Goal: Information Seeking & Learning: Learn about a topic

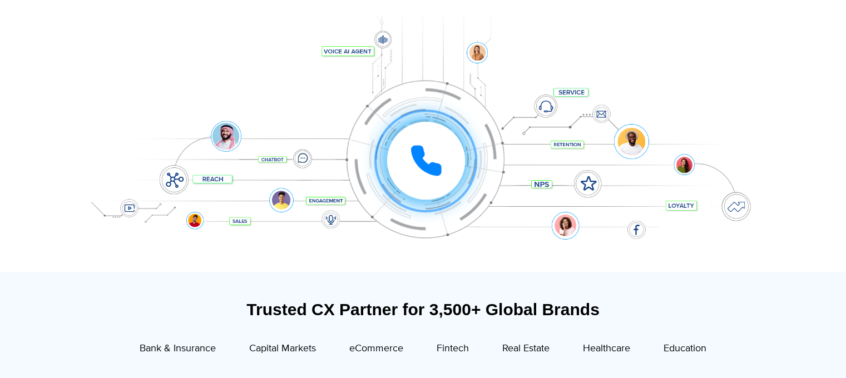
scroll to position [167, 0]
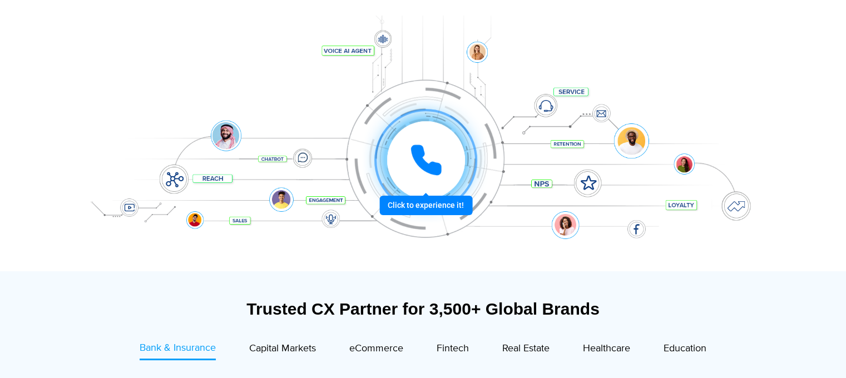
click at [416, 160] on div "Click to experience it! Call in progress... 1 2 3 4 5 6 7 8 9 # 0" at bounding box center [426, 160] width 690 height 0
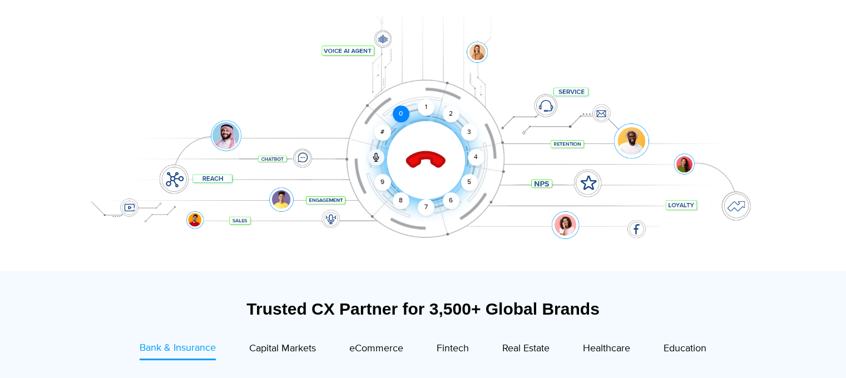
click at [399, 114] on div "0" at bounding box center [401, 114] width 17 height 17
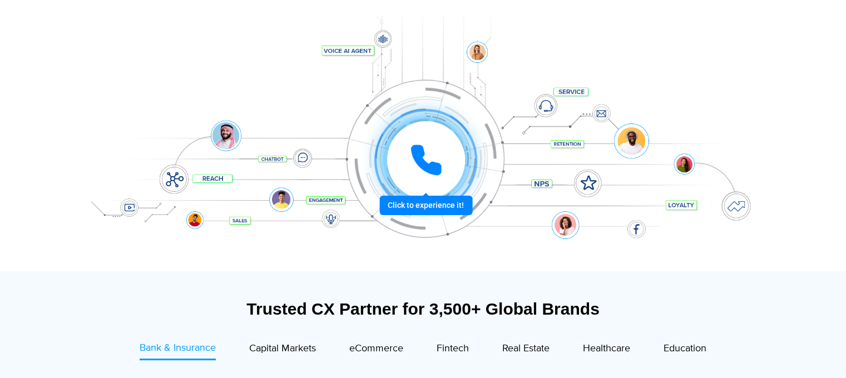
click at [415, 201] on div at bounding box center [425, 160] width 82 height 82
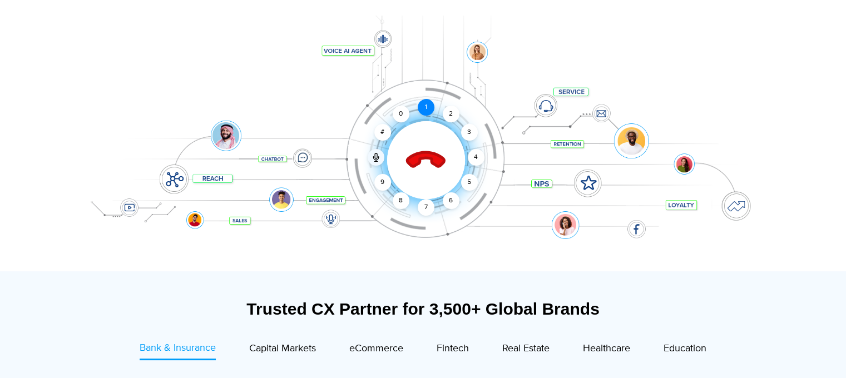
click at [427, 110] on div "1" at bounding box center [426, 107] width 17 height 17
click at [447, 117] on div "2" at bounding box center [451, 114] width 17 height 17
click at [419, 155] on icon at bounding box center [425, 160] width 39 height 39
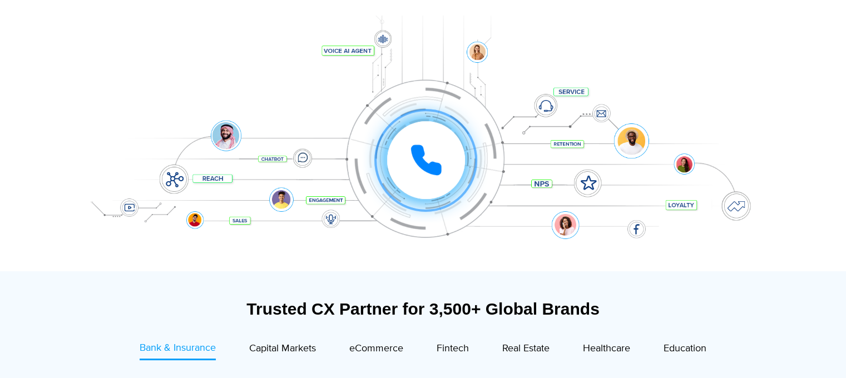
click at [303, 160] on div "Click to experience it! Call ended 1 2 3 4 5 6 7 8 9 # 0" at bounding box center [426, 138] width 690 height 44
click at [209, 180] on div "Click to experience it! Call ended 1 2 3 4 5 6 7 8 9 # 0" at bounding box center [423, 137] width 695 height 189
click at [425, 201] on div at bounding box center [425, 160] width 82 height 82
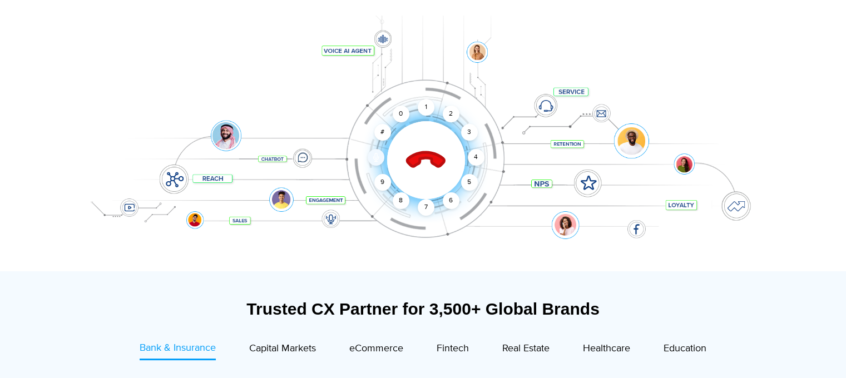
click at [373, 158] on icon at bounding box center [375, 157] width 9 height 9
click at [374, 157] on icon at bounding box center [375, 158] width 5 height 3
click at [448, 115] on div "2" at bounding box center [451, 114] width 17 height 17
click at [427, 108] on div "1" at bounding box center [426, 107] width 17 height 17
click at [424, 159] on icon at bounding box center [425, 160] width 39 height 39
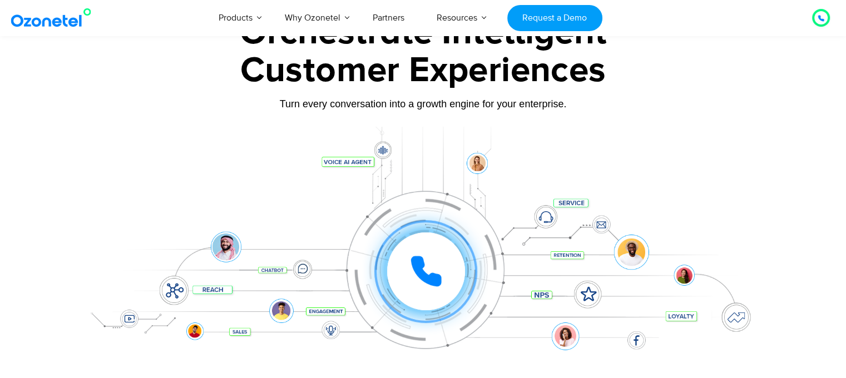
scroll to position [0, 0]
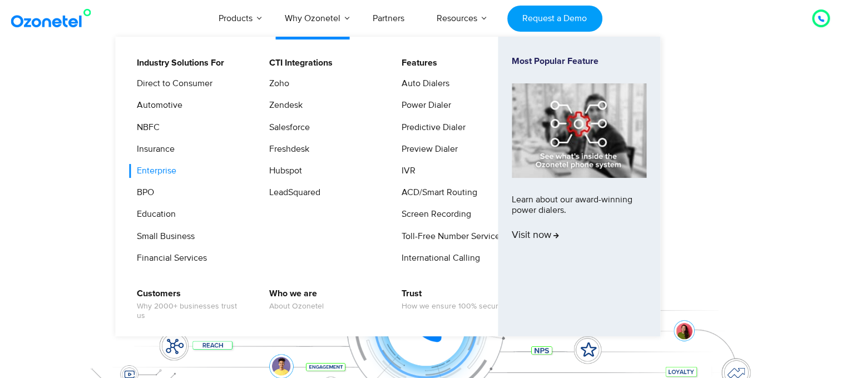
click at [156, 173] on link "Enterprise" at bounding box center [154, 171] width 48 height 14
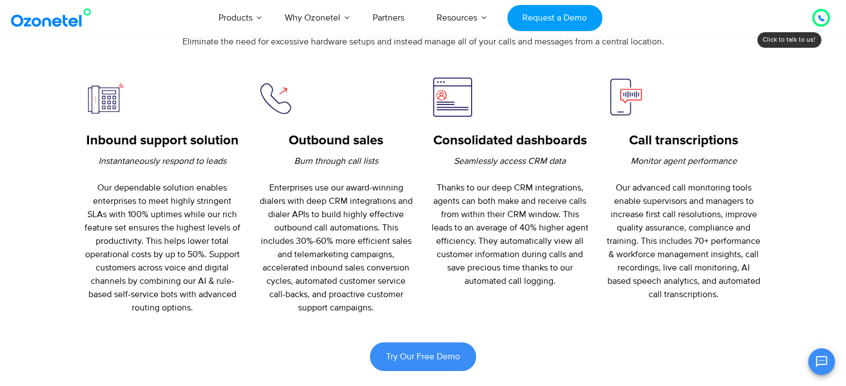
scroll to position [445, 0]
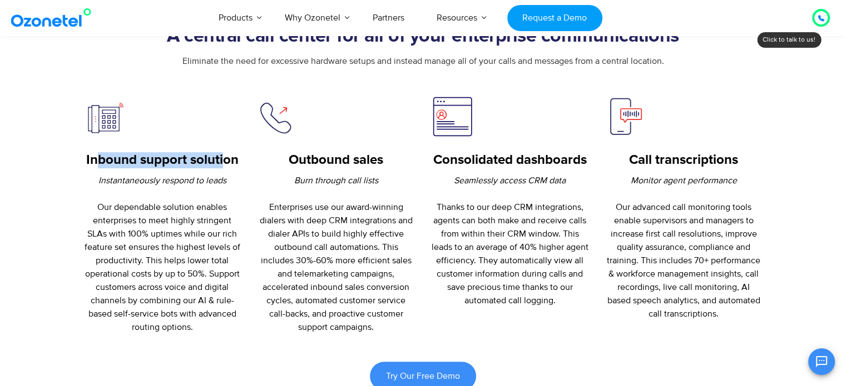
drag, startPoint x: 100, startPoint y: 163, endPoint x: 227, endPoint y: 167, distance: 126.8
click at [227, 167] on h5 "Inbound support solution" at bounding box center [162, 160] width 157 height 16
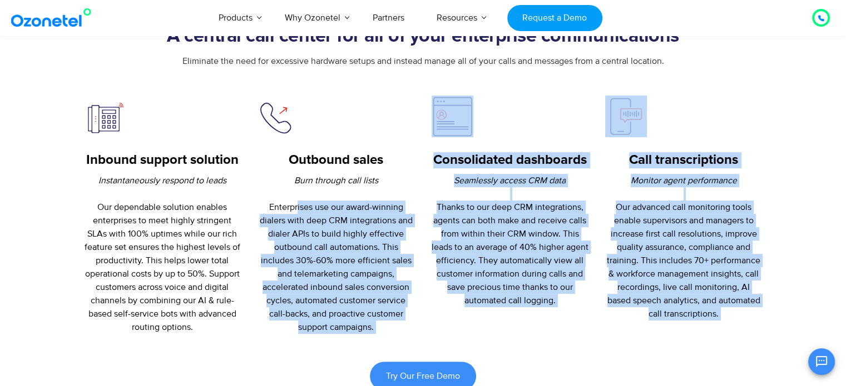
drag, startPoint x: 297, startPoint y: 206, endPoint x: 408, endPoint y: 334, distance: 169.1
click at [411, 309] on p "Burn through call lists Enterprises use our award-winning dialers with deep CRM…" at bounding box center [335, 254] width 157 height 160
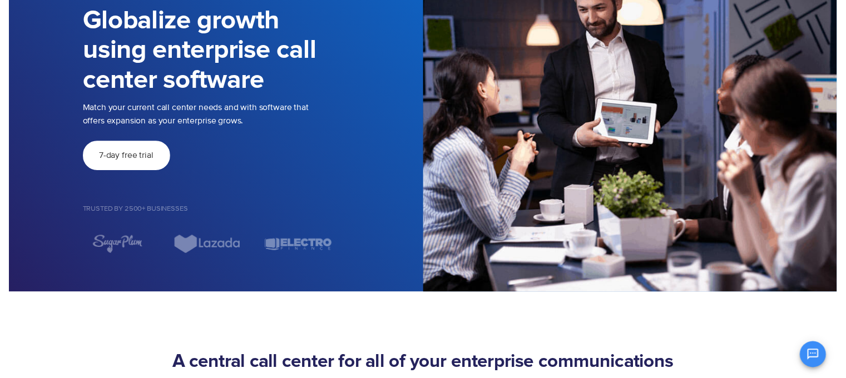
scroll to position [0, 0]
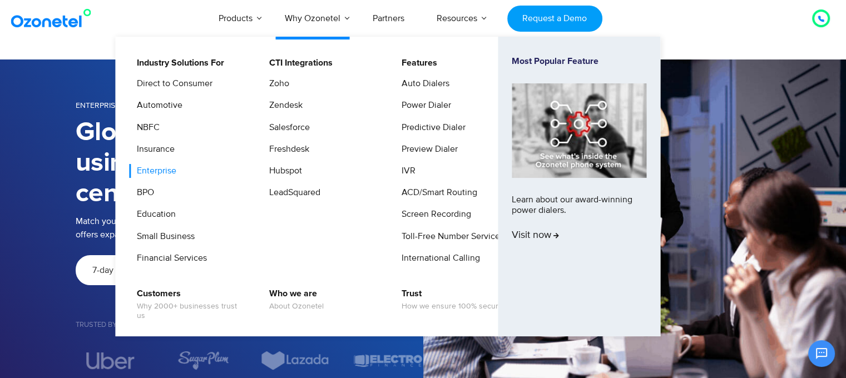
click at [157, 177] on link "Enterprise" at bounding box center [154, 171] width 48 height 14
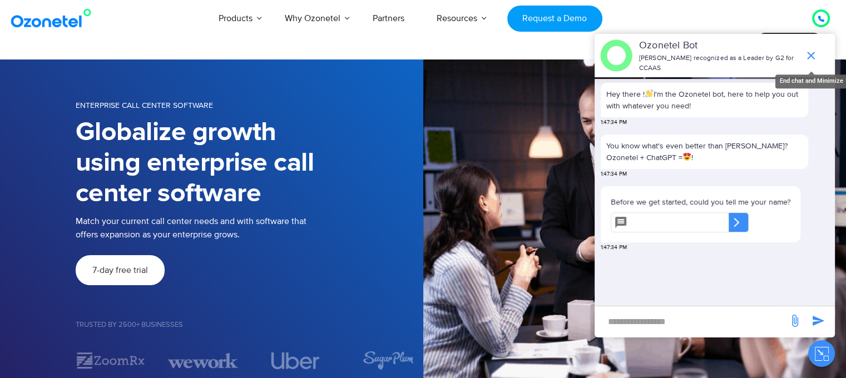
click at [808, 52] on icon "end chat or minimize" at bounding box center [811, 56] width 8 height 8
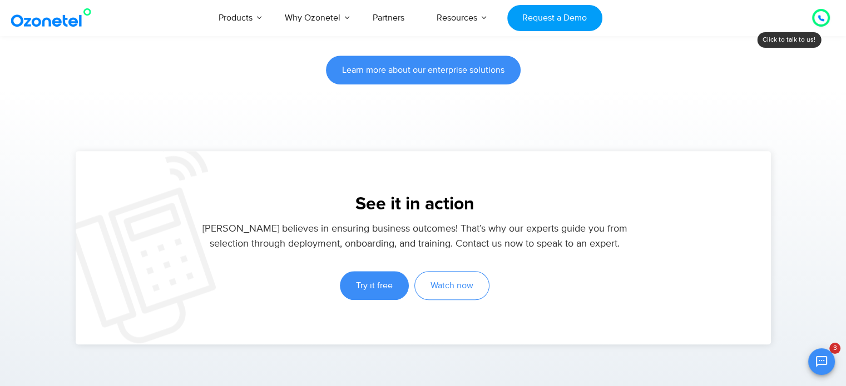
scroll to position [1279, 0]
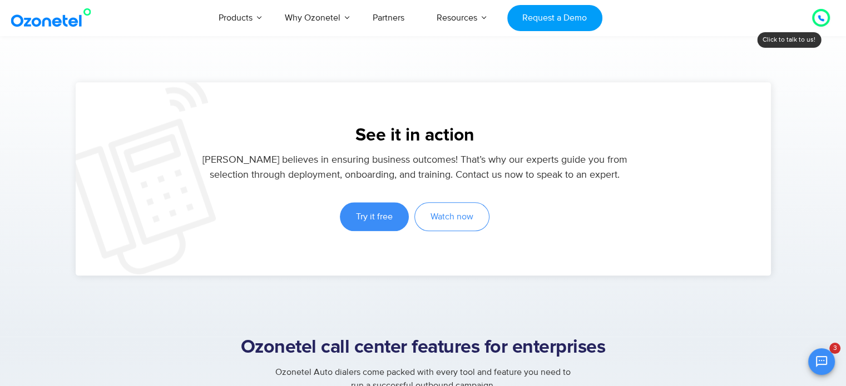
click at [29, 22] on img at bounding box center [53, 18] width 90 height 20
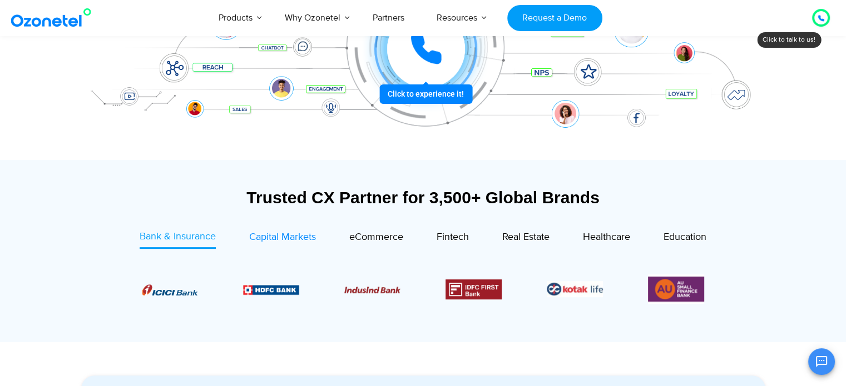
click at [267, 238] on span "Capital Markets" at bounding box center [282, 237] width 67 height 12
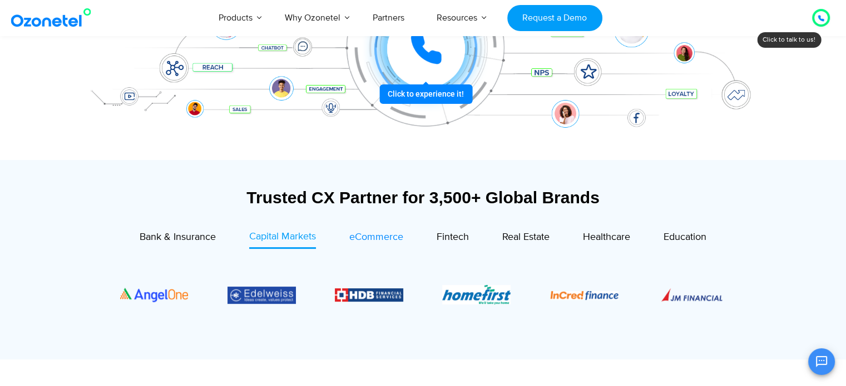
click at [365, 235] on span "eCommerce" at bounding box center [376, 237] width 54 height 12
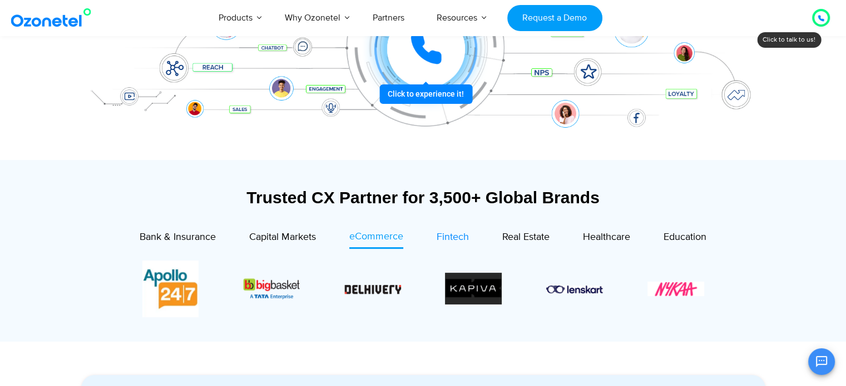
click at [456, 240] on span "Fintech" at bounding box center [453, 237] width 32 height 12
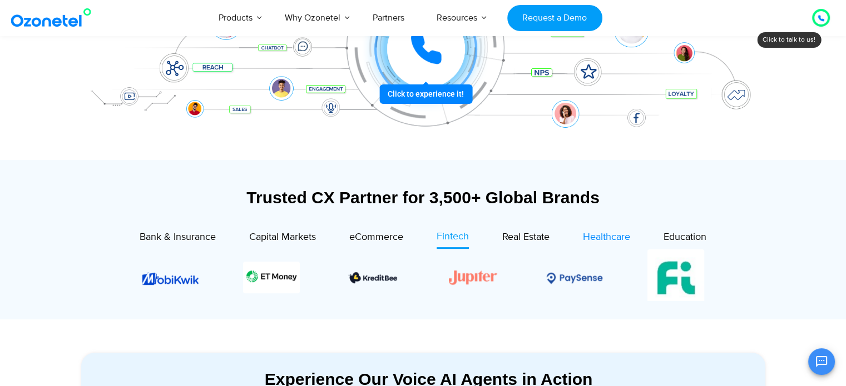
click at [601, 241] on span "Healthcare" at bounding box center [606, 237] width 47 height 12
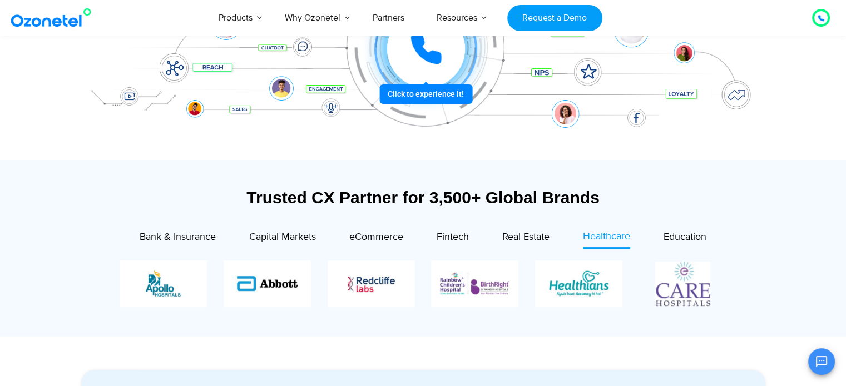
click at [387, 284] on div "Image Carousel" at bounding box center [423, 284] width 606 height 46
click at [671, 236] on span "Education" at bounding box center [684, 237] width 43 height 12
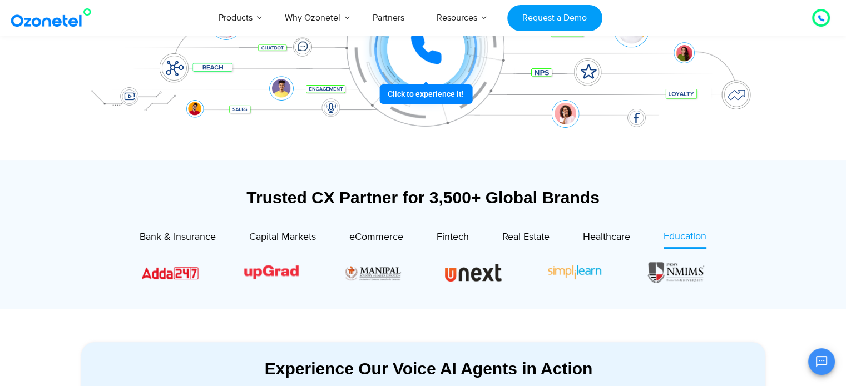
scroll to position [500, 0]
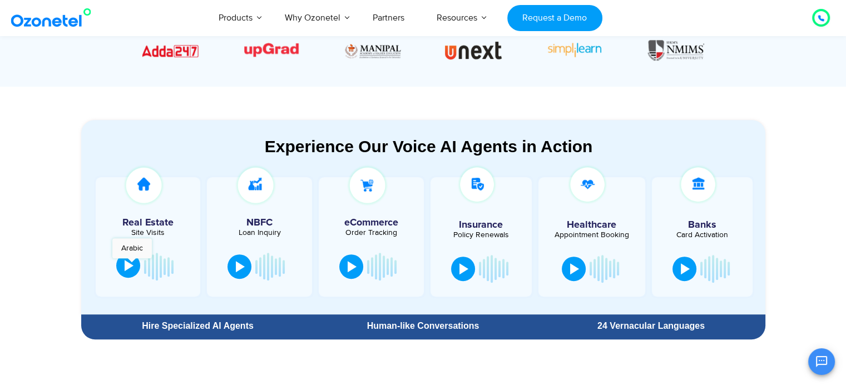
click at [132, 264] on div at bounding box center [129, 265] width 9 height 11
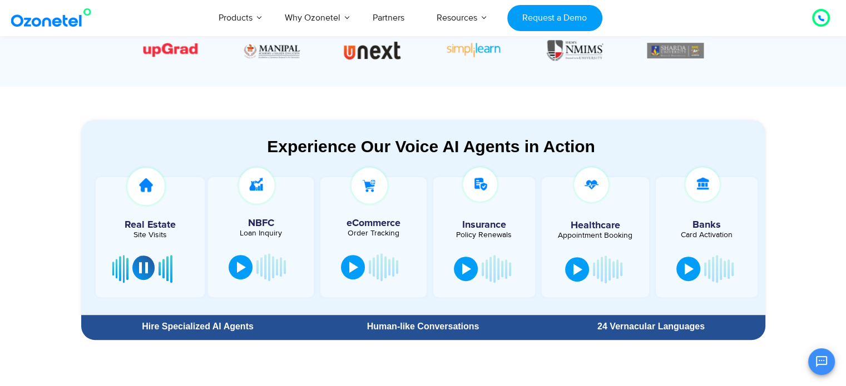
click at [143, 266] on div at bounding box center [143, 267] width 9 height 11
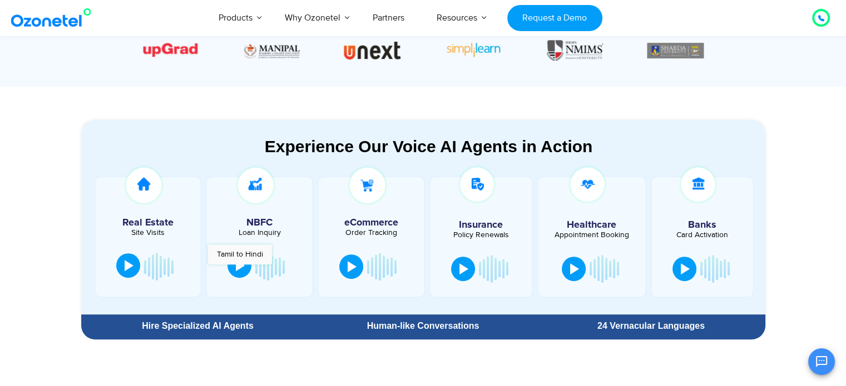
click at [240, 270] on div at bounding box center [240, 265] width 9 height 11
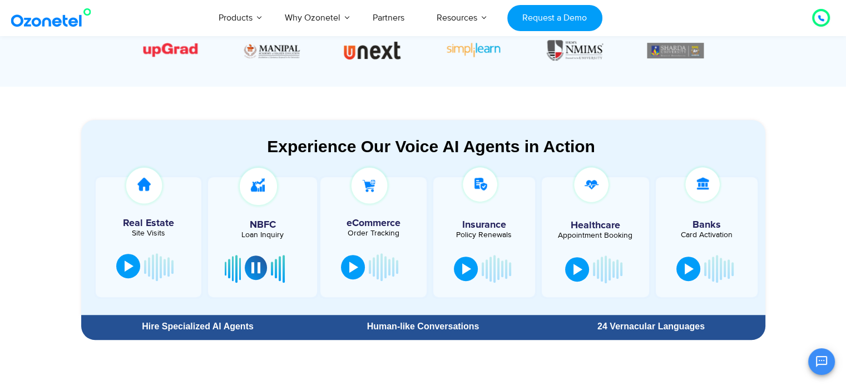
click at [252, 272] on div at bounding box center [255, 267] width 9 height 11
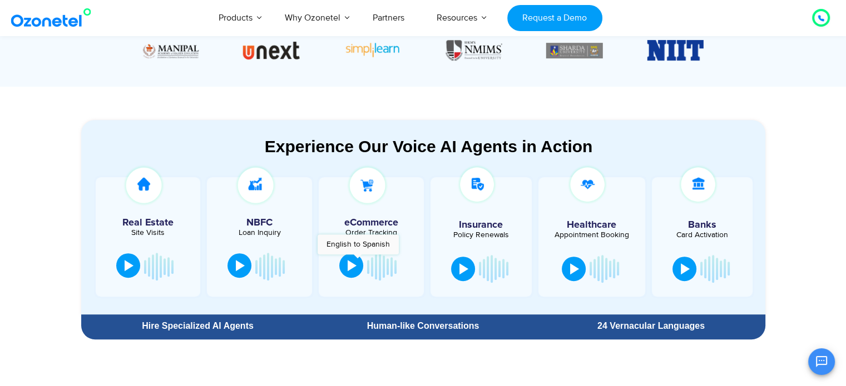
click at [358, 260] on button at bounding box center [351, 266] width 24 height 24
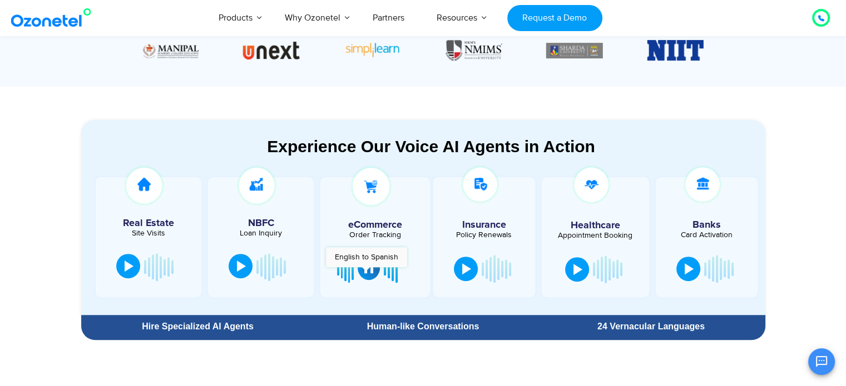
click at [366, 273] on button at bounding box center [369, 268] width 22 height 24
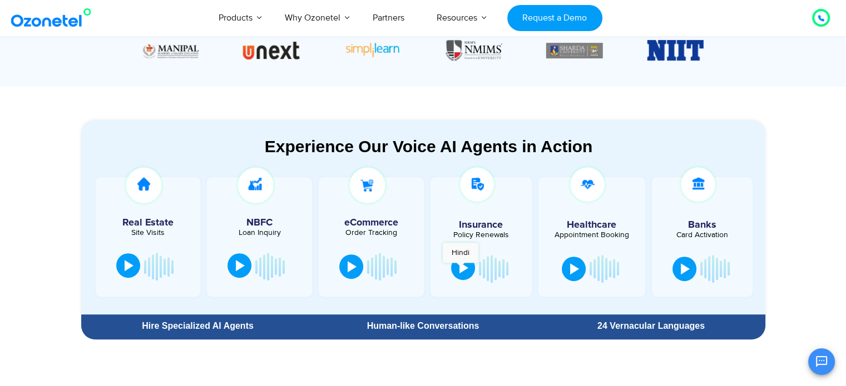
click at [460, 269] on div at bounding box center [463, 267] width 9 height 11
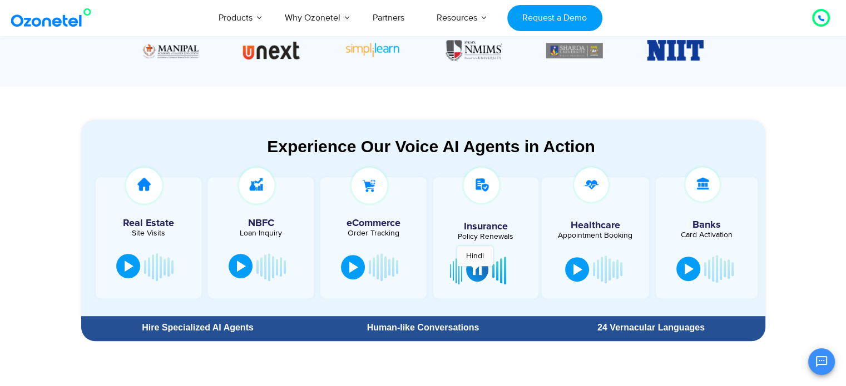
click at [475, 272] on div at bounding box center [477, 269] width 9 height 11
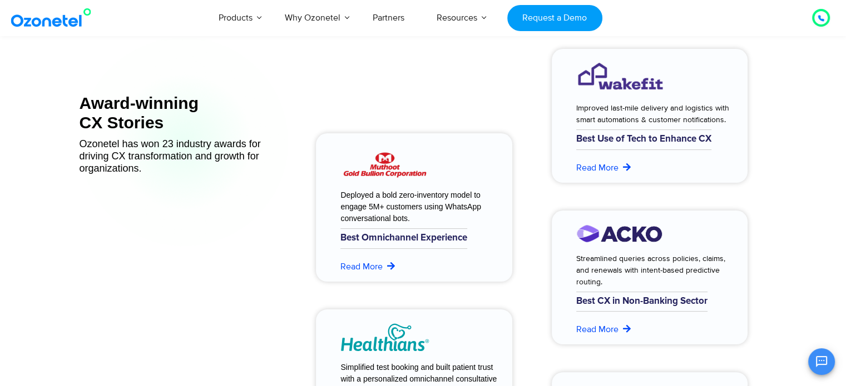
scroll to position [4392, 0]
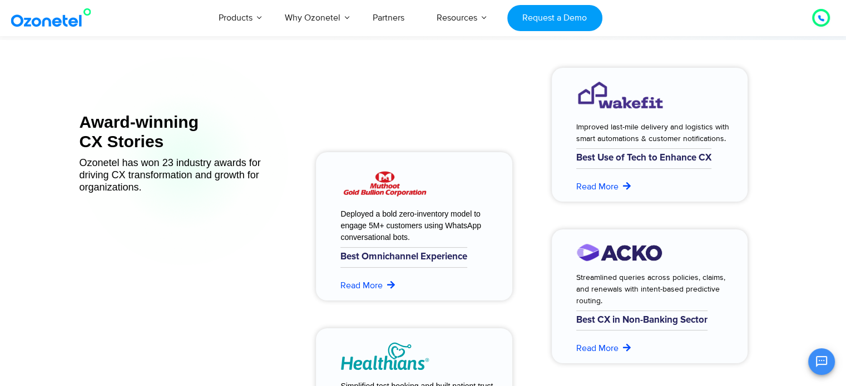
click at [619, 251] on img at bounding box center [619, 253] width 87 height 19
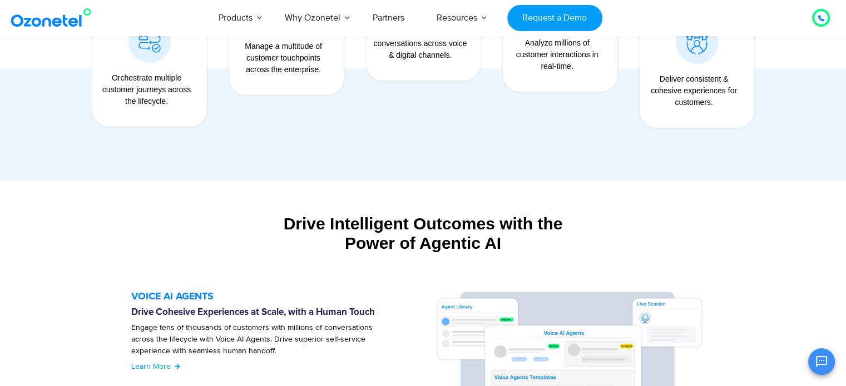
scroll to position [666, 0]
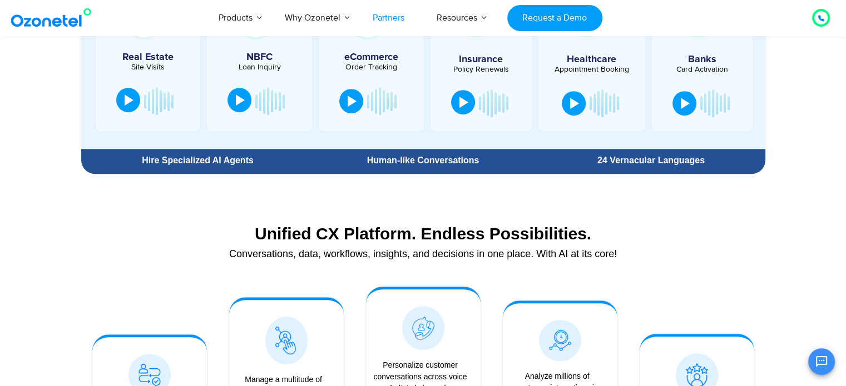
click at [381, 22] on link "Partners" at bounding box center [388, 17] width 64 height 37
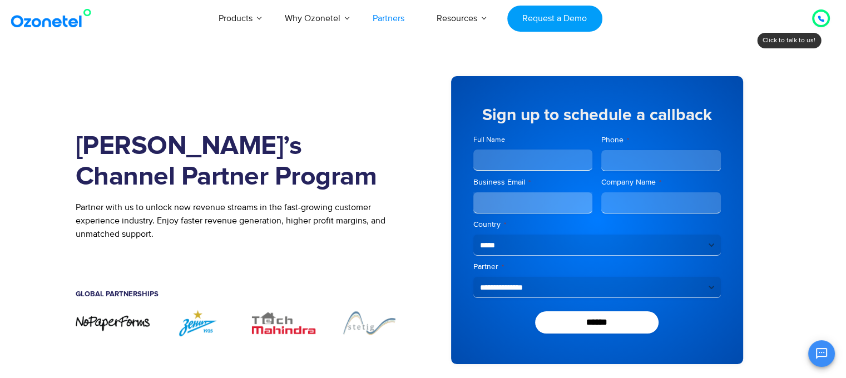
click at [125, 287] on div "Global Partnerships" at bounding box center [241, 282] width 331 height 54
click at [203, 269] on div "Global Partnerships" at bounding box center [241, 282] width 331 height 54
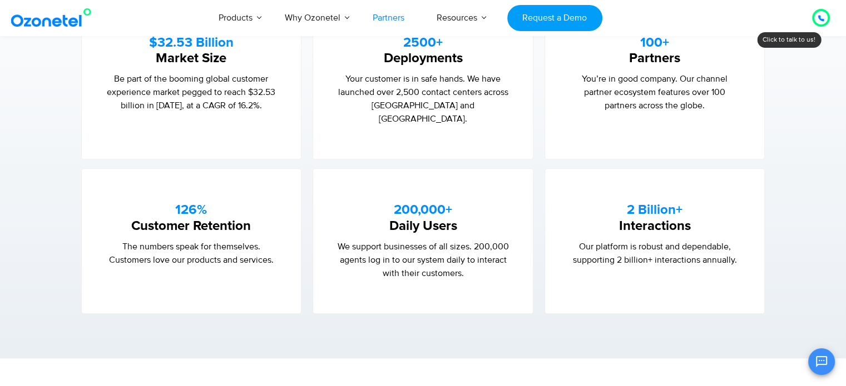
scroll to position [778, 0]
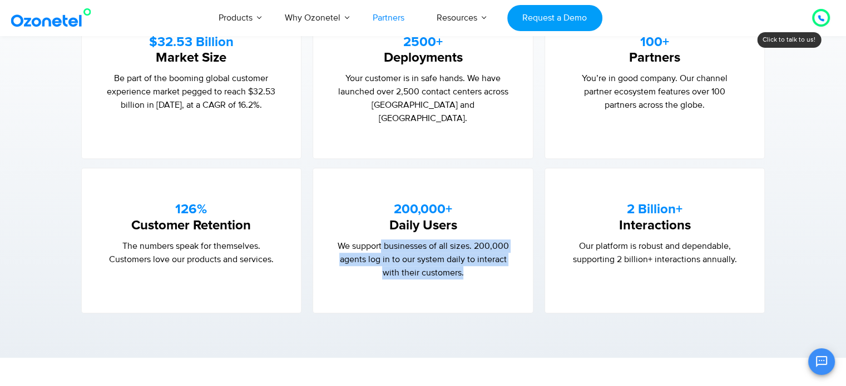
drag, startPoint x: 381, startPoint y: 230, endPoint x: 508, endPoint y: 256, distance: 129.4
click at [508, 256] on p "We support businesses of all sizes. 200,000 agents log in to our system daily t…" at bounding box center [422, 260] width 175 height 40
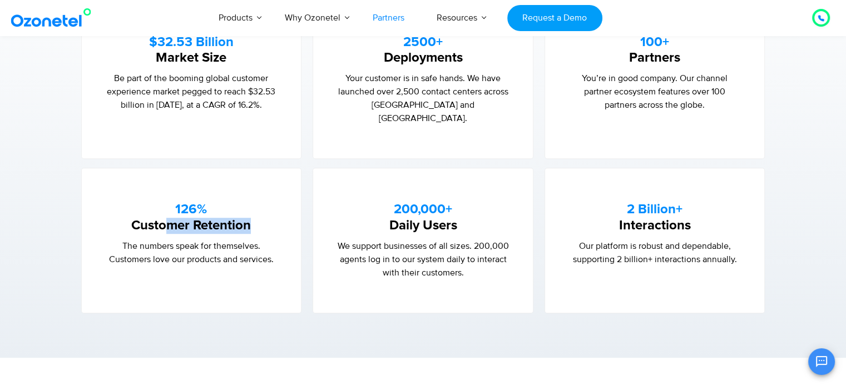
drag, startPoint x: 167, startPoint y: 210, endPoint x: 260, endPoint y: 211, distance: 92.9
click at [260, 211] on h5 "126% Customer Retention" at bounding box center [191, 218] width 175 height 32
click at [260, 212] on h5 "126% Customer Retention" at bounding box center [191, 218] width 175 height 32
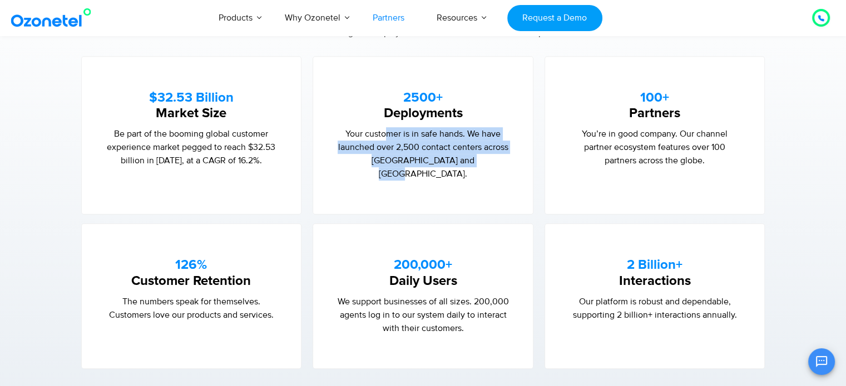
drag, startPoint x: 386, startPoint y: 132, endPoint x: 502, endPoint y: 164, distance: 120.6
click at [502, 164] on p "Your customer is in safe hands. We have launched over 2,500 contact centers acr…" at bounding box center [422, 153] width 175 height 53
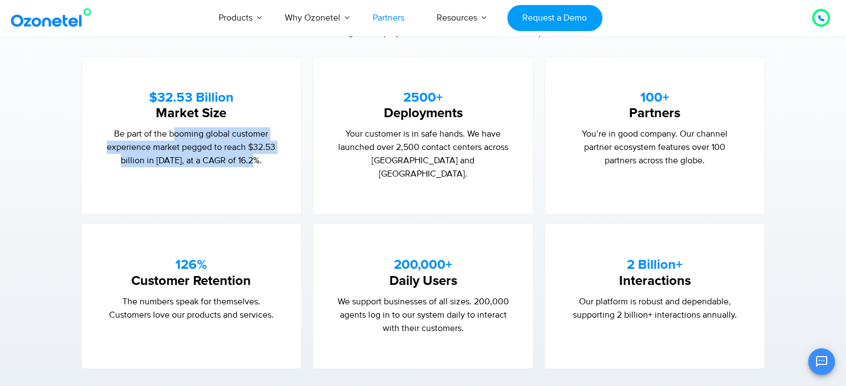
drag, startPoint x: 174, startPoint y: 126, endPoint x: 289, endPoint y: 157, distance: 118.6
click at [289, 157] on div "$32.53 Billion Market Size Be part of the booming global customer experience ma…" at bounding box center [191, 135] width 221 height 159
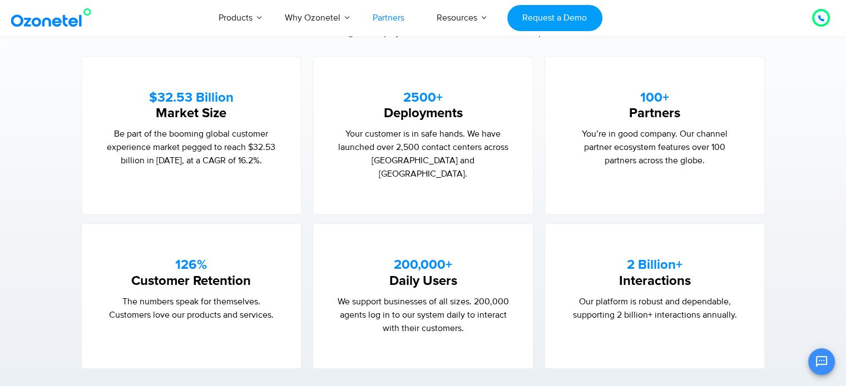
click at [400, 186] on div "2500+ Deployments Your customer is in safe hands. We have launched over 2,500 c…" at bounding box center [423, 135] width 221 height 159
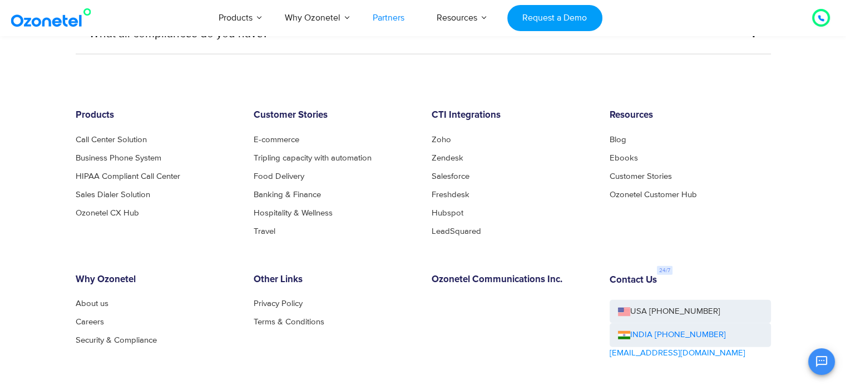
scroll to position [3057, 0]
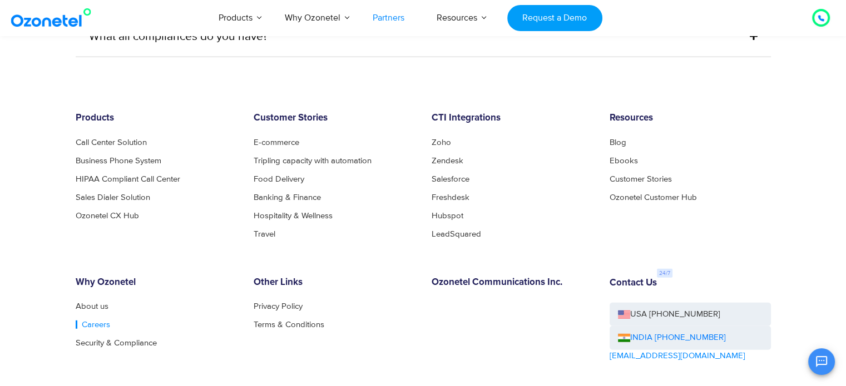
click at [89, 321] on link "Careers" at bounding box center [93, 325] width 34 height 8
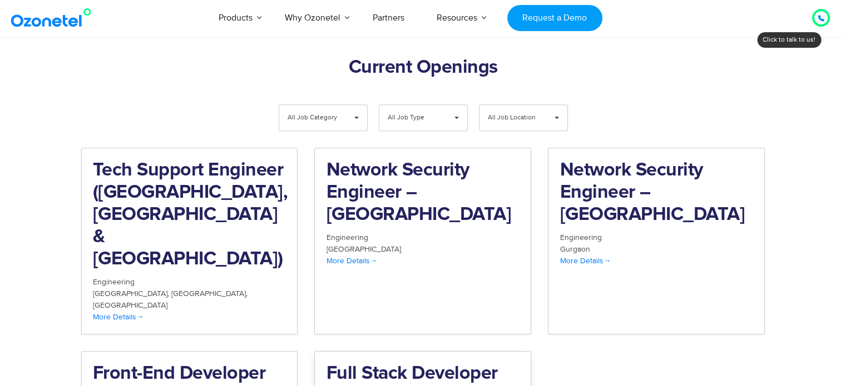
scroll to position [1112, 0]
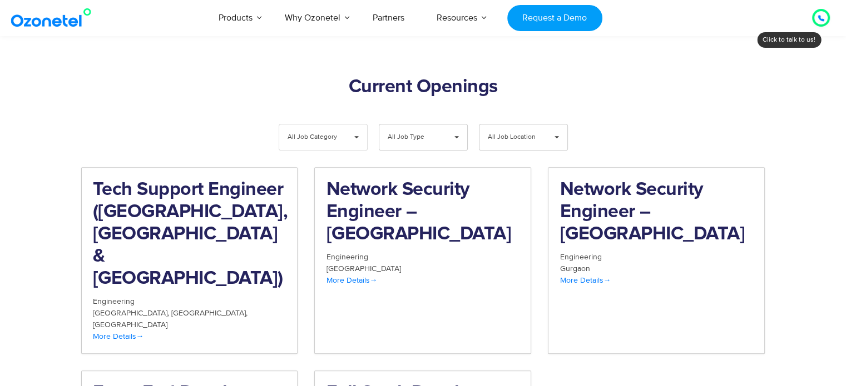
click at [328, 125] on span "All Job Category" at bounding box center [313, 138] width 53 height 26
click at [413, 125] on span "All Job Type" at bounding box center [414, 138] width 53 height 26
click at [512, 125] on span "All Job Location" at bounding box center [514, 138] width 53 height 26
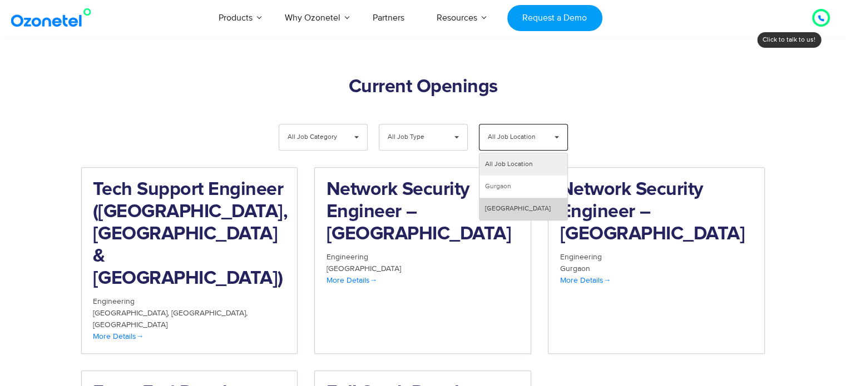
click at [516, 198] on li "Hyderabad" at bounding box center [523, 209] width 88 height 22
select select "**"
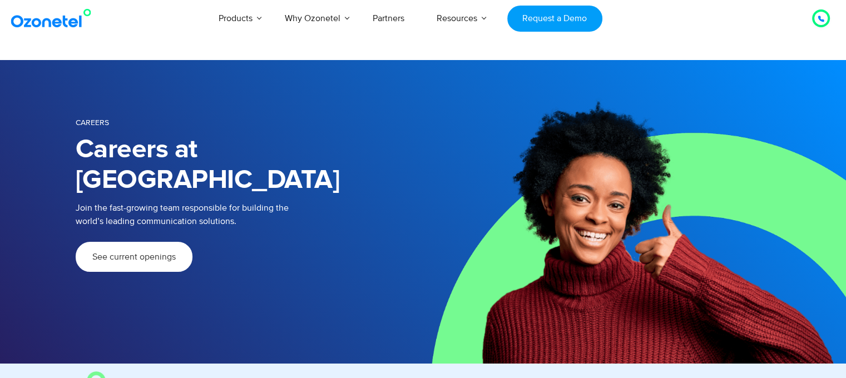
click at [33, 21] on img at bounding box center [53, 18] width 90 height 20
